Goal: Find specific page/section: Find specific page/section

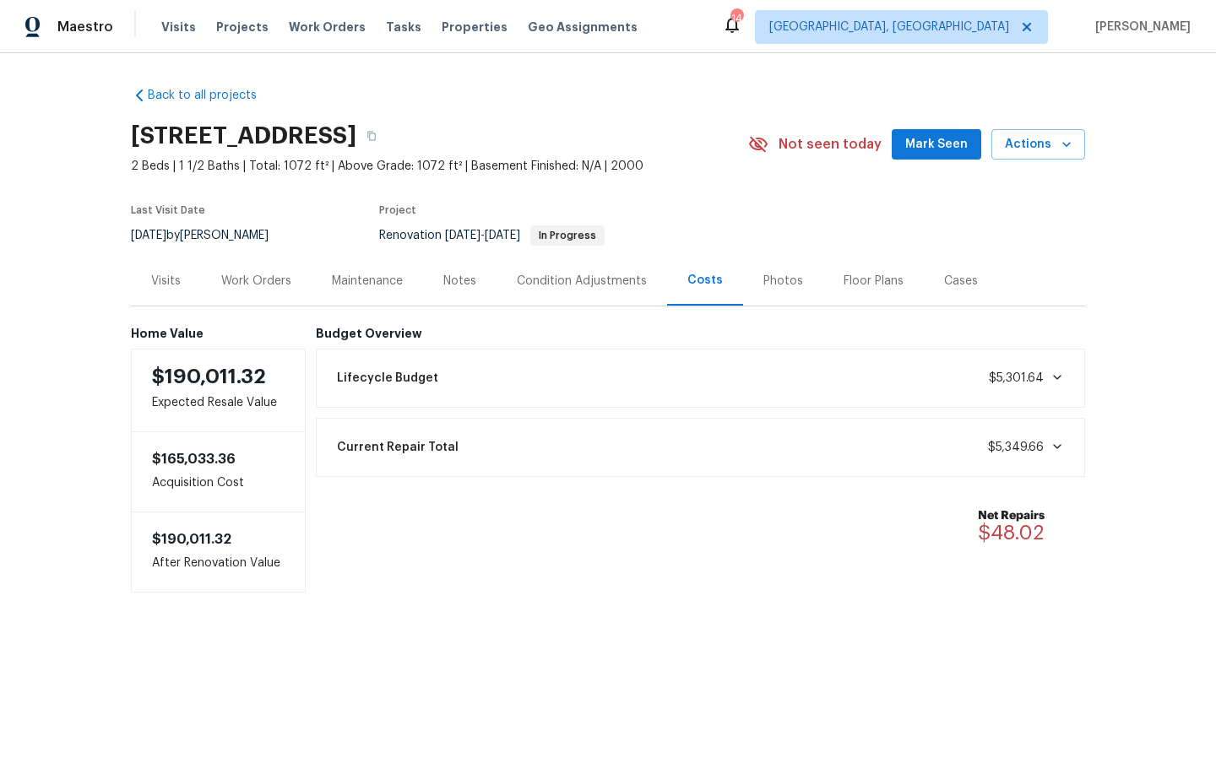
click at [527, 351] on icon at bounding box center [1057, 378] width 14 height 14
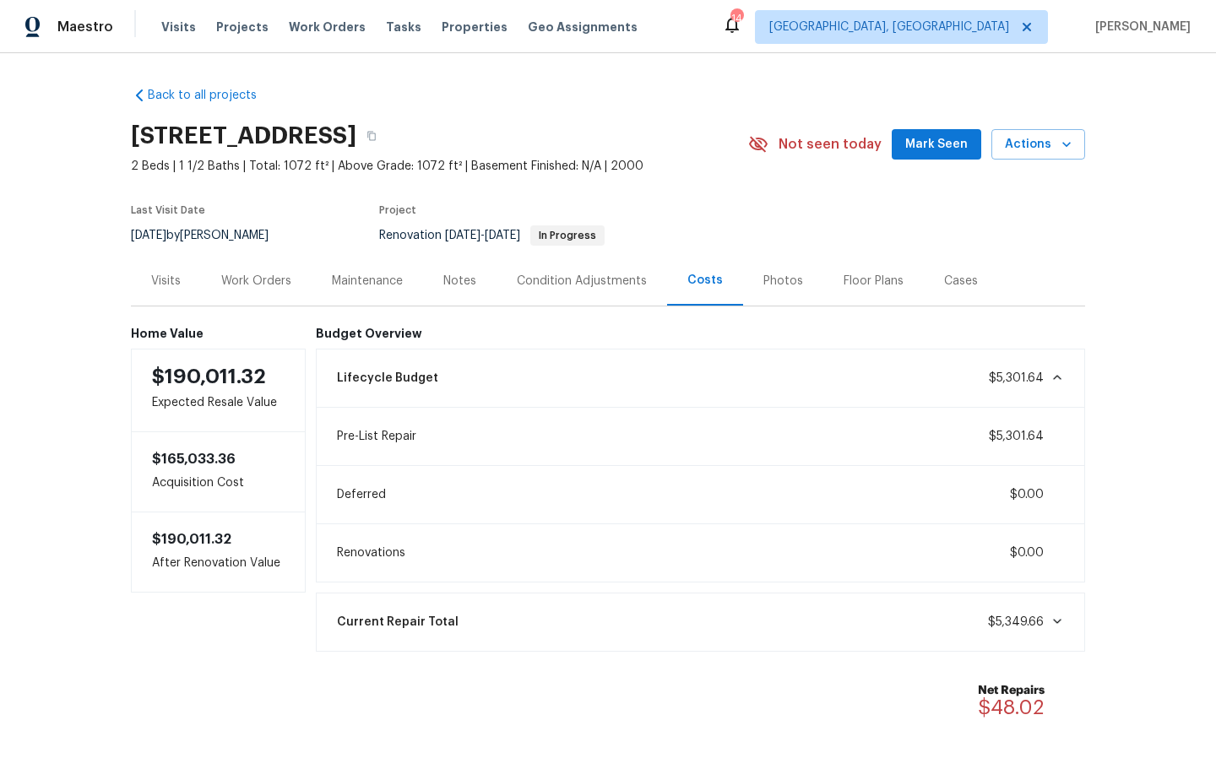
click at [527, 351] on icon at bounding box center [1057, 378] width 14 height 14
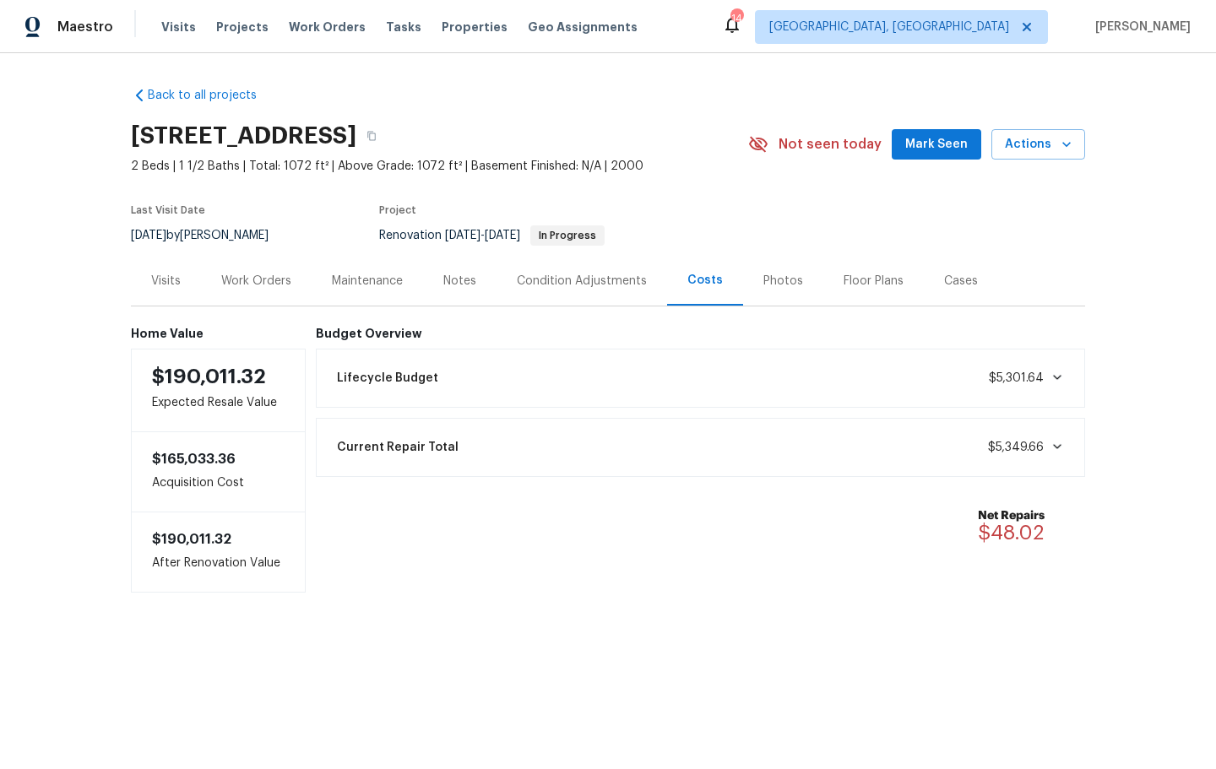
click at [527, 351] on icon at bounding box center [1057, 378] width 14 height 14
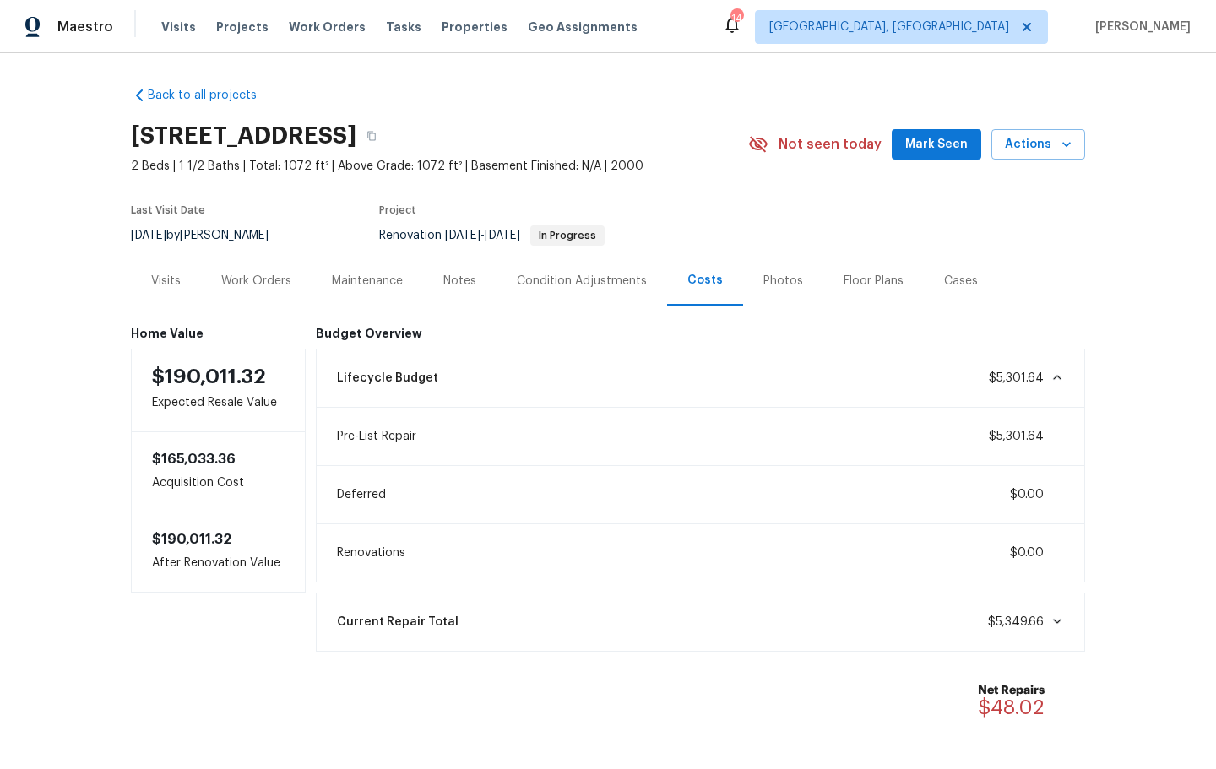
click at [527, 282] on div "Condition Adjustments" at bounding box center [582, 281] width 130 height 17
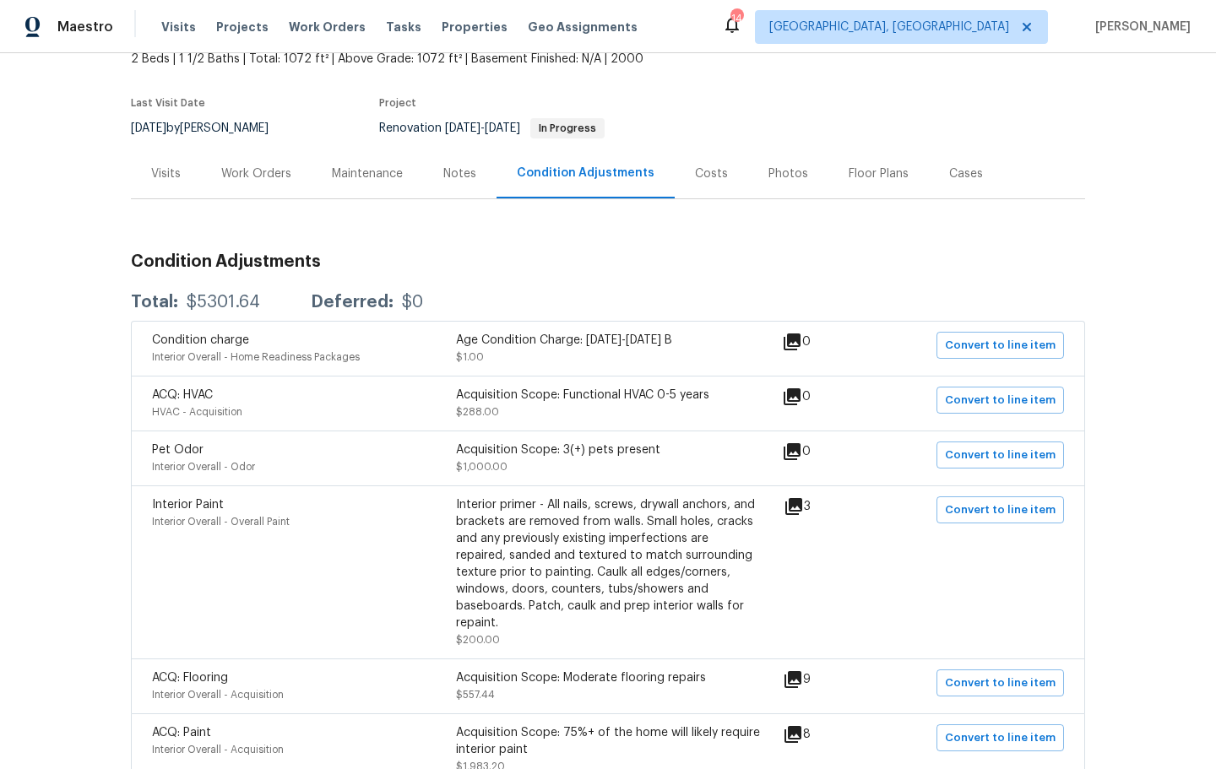
scroll to position [104, 0]
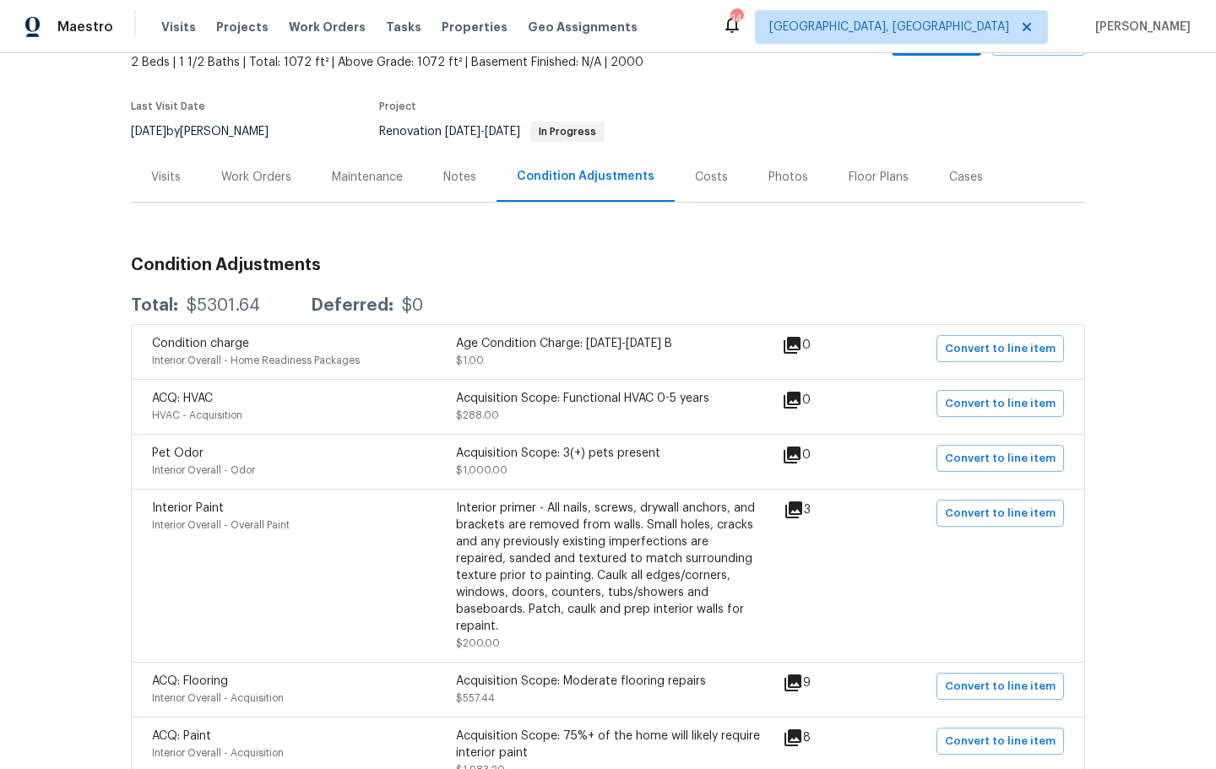
click at [527, 179] on div "Costs" at bounding box center [711, 177] width 33 height 17
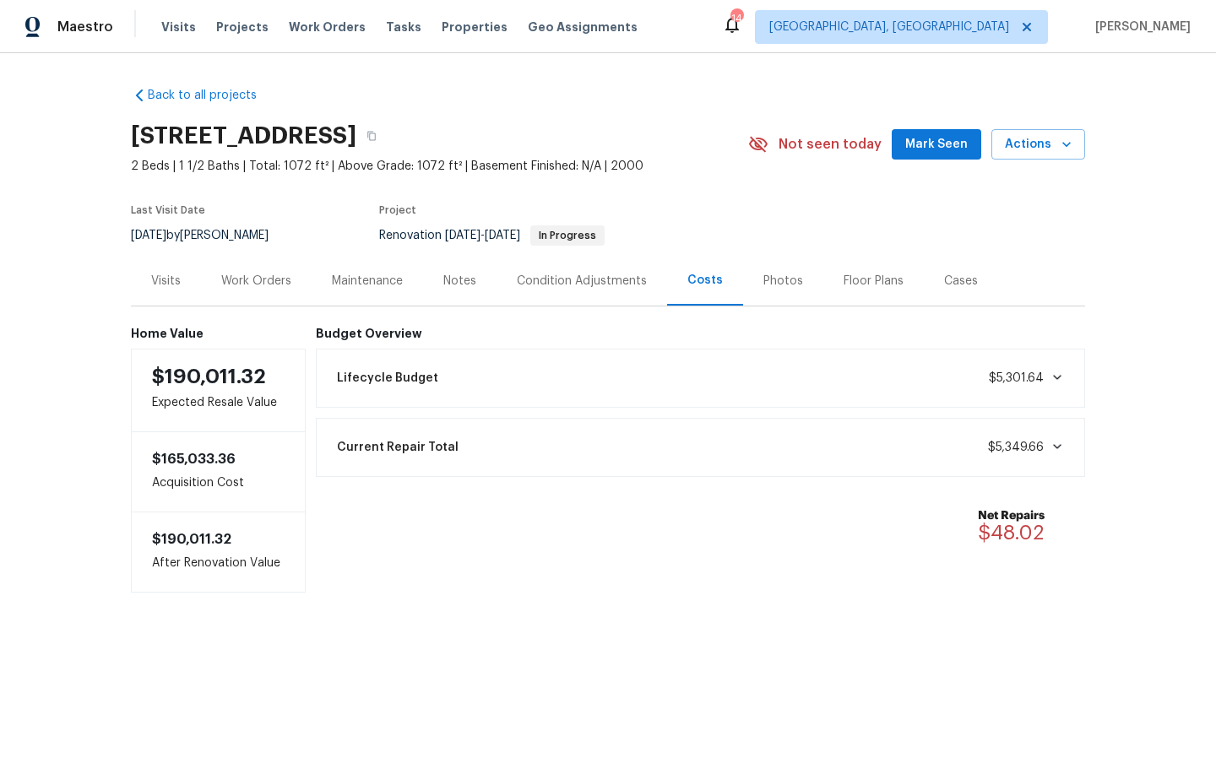
click at [527, 351] on icon at bounding box center [1057, 378] width 14 height 14
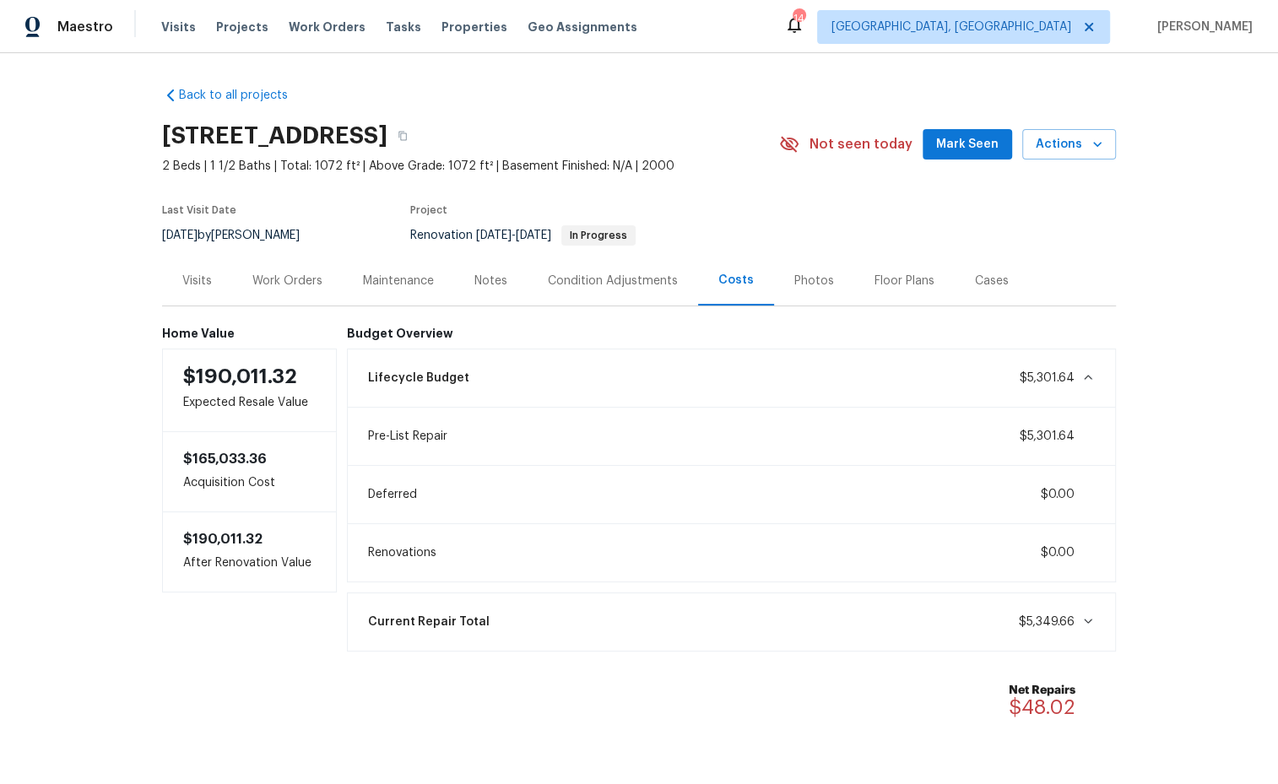
click at [527, 286] on div "Condition Adjustments" at bounding box center [613, 281] width 130 height 17
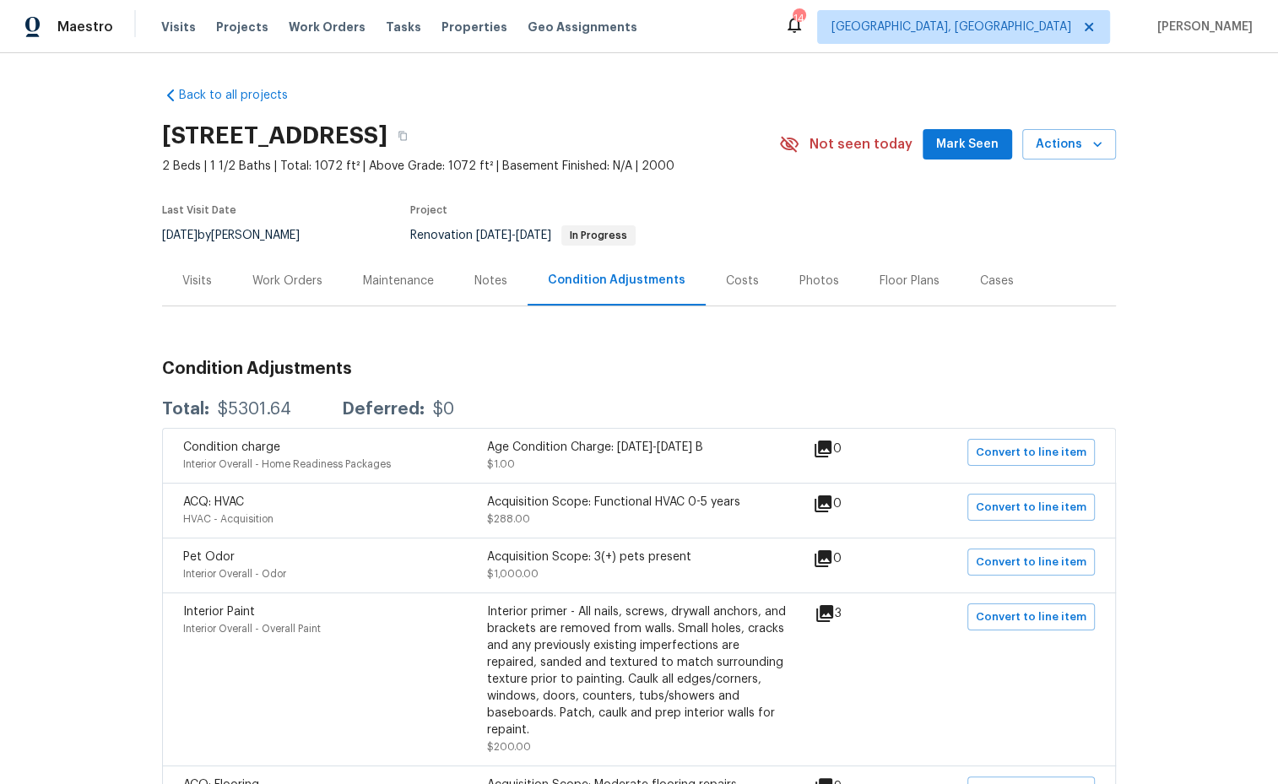
click at [527, 285] on div "Costs" at bounding box center [742, 281] width 33 height 17
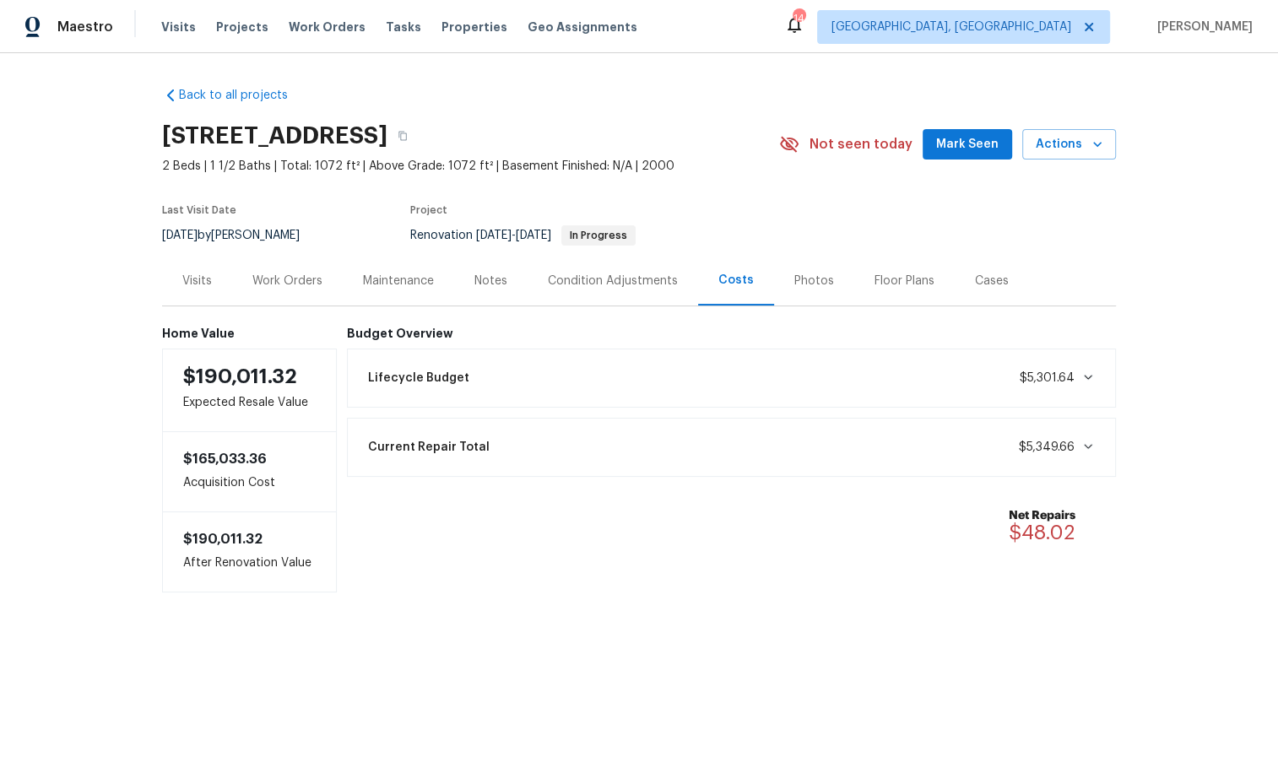
click at [527, 351] on icon at bounding box center [1089, 378] width 14 height 14
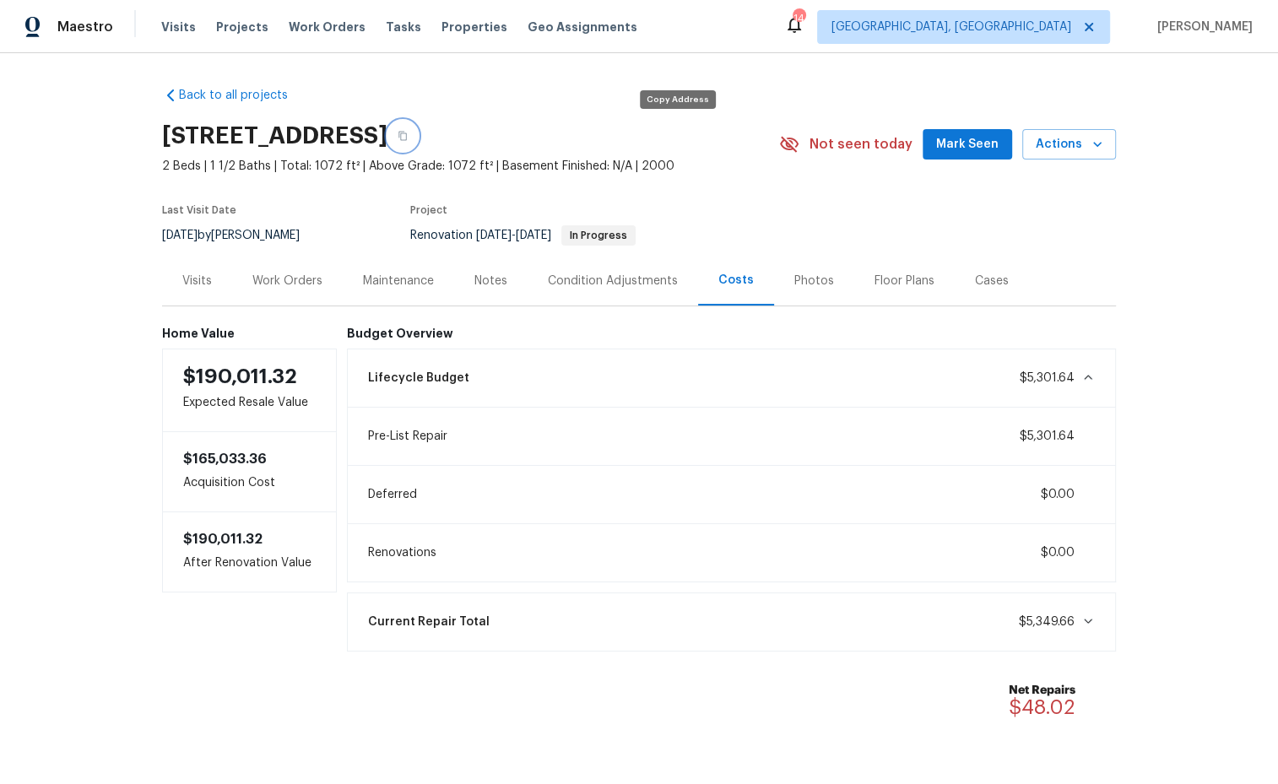
click at [408, 138] on icon "button" at bounding box center [403, 136] width 10 height 10
